Goal: Find specific fact: Find specific fact

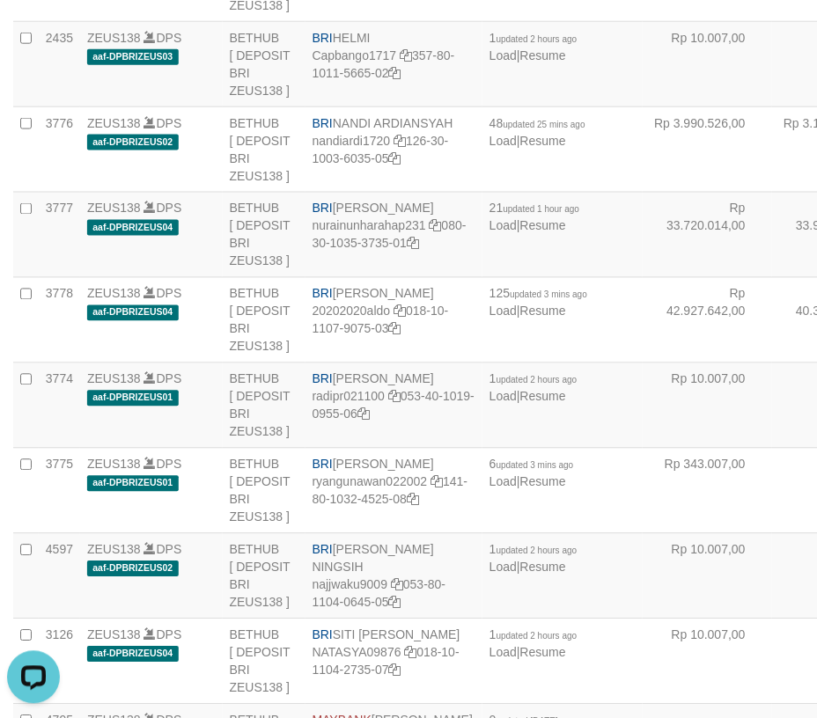
scroll to position [168, 0]
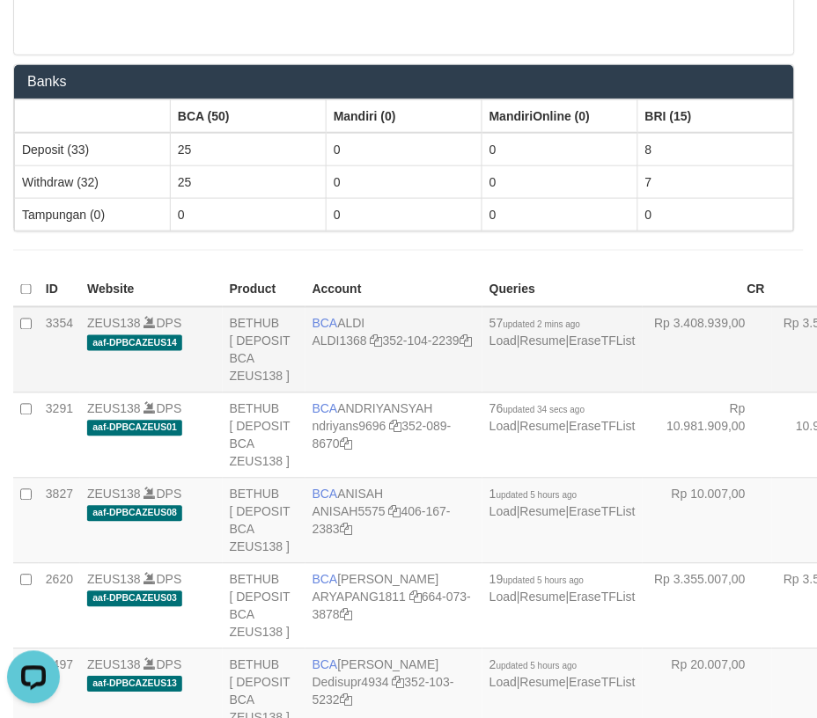
click at [336, 315] on td "BCA ALDI ALDI1368 352-104-2239" at bounding box center [393, 350] width 177 height 86
click at [336, 317] on td "BCA ALDI ALDI1368 352-104-2239" at bounding box center [393, 350] width 177 height 86
copy td "BCA ALDI"
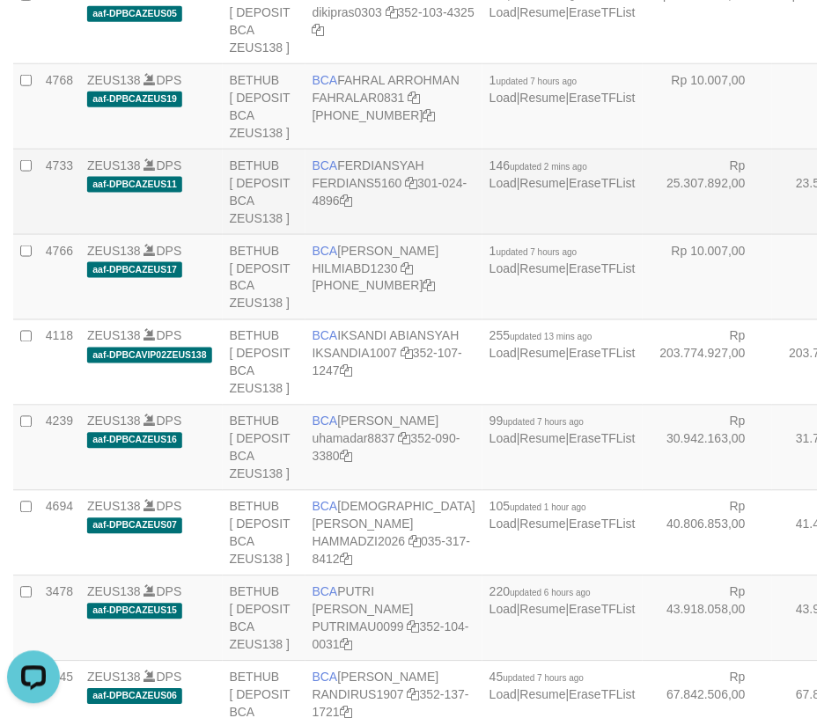
click at [367, 235] on td "BCA FERDIANSYAH FERDIANS5160 301-024-4896" at bounding box center [393, 192] width 177 height 85
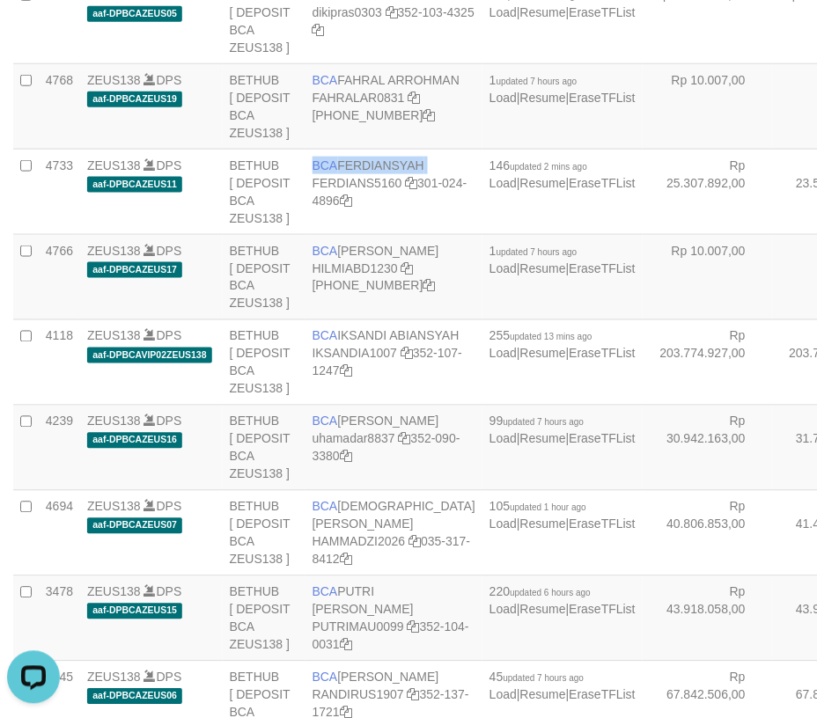
copy td "BCA FERDIANSYAH"
